Goal: Task Accomplishment & Management: Manage account settings

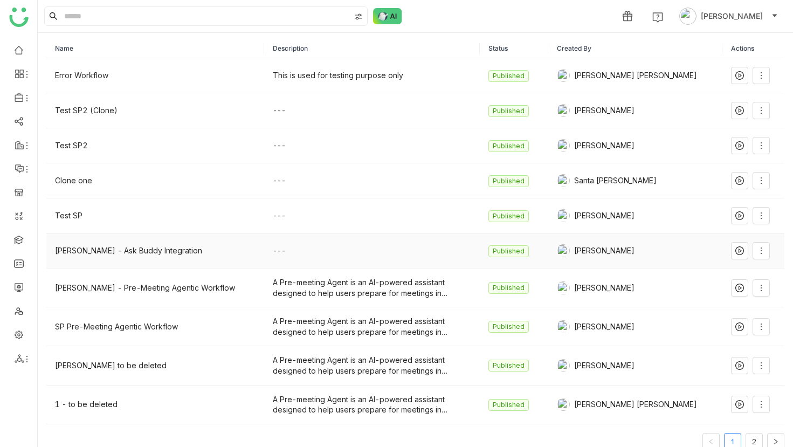
scroll to position [37, 0]
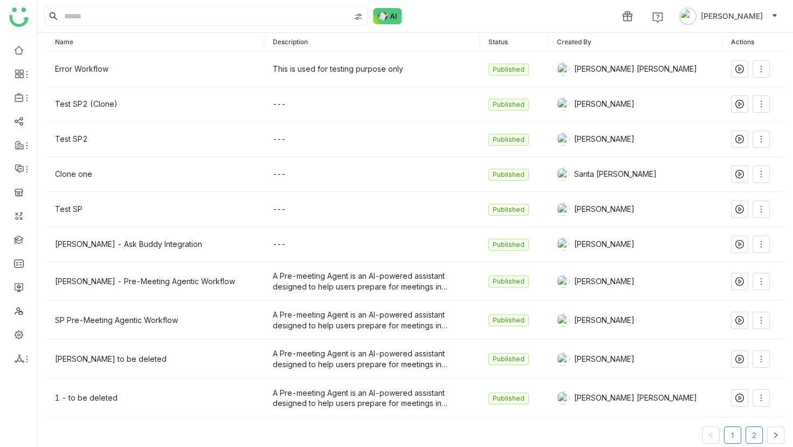
click at [746, 438] on link "2" at bounding box center [754, 435] width 16 height 16
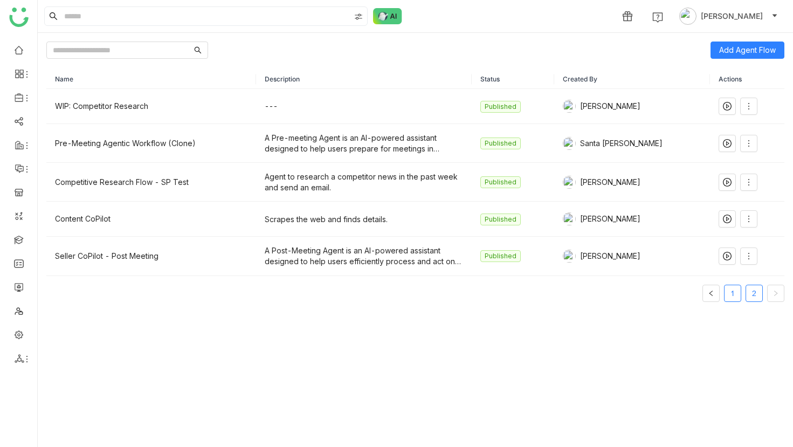
click at [731, 291] on link "1" at bounding box center [732, 293] width 16 height 16
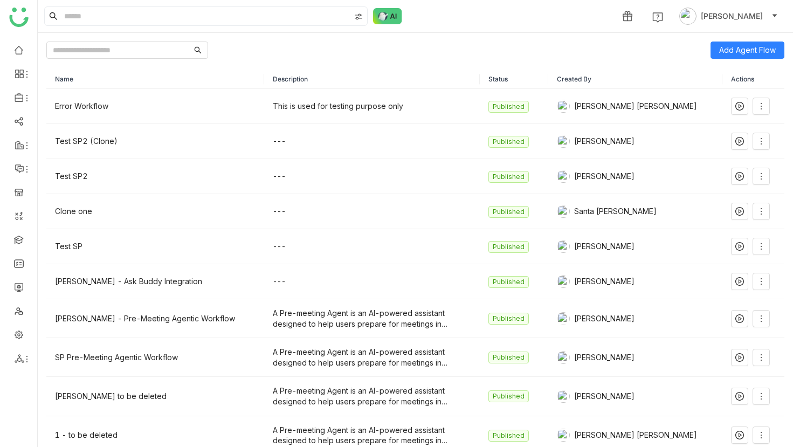
scroll to position [51, 0]
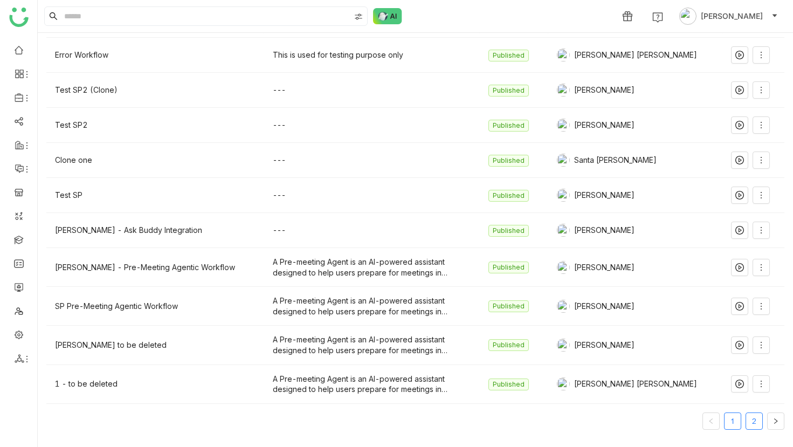
click at [754, 418] on link "2" at bounding box center [754, 421] width 16 height 16
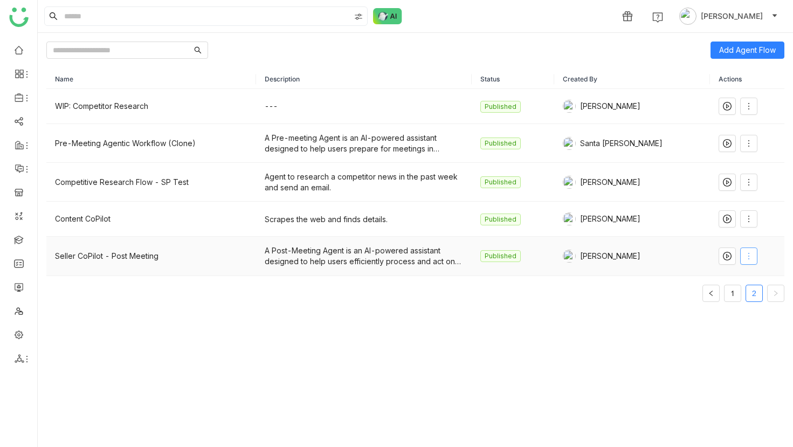
click at [751, 258] on span at bounding box center [749, 256] width 16 height 9
click at [737, 281] on li "Edit" at bounding box center [721, 278] width 65 height 20
